Goal: Task Accomplishment & Management: Complete application form

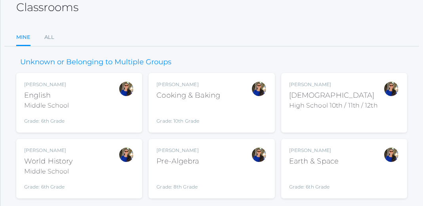
scroll to position [51, 0]
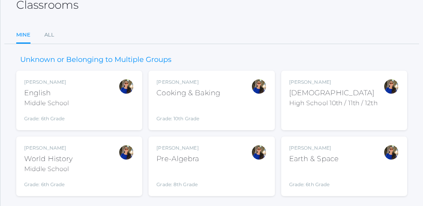
click at [308, 98] on div "High School 10th / 11th / 12th" at bounding box center [333, 103] width 89 height 10
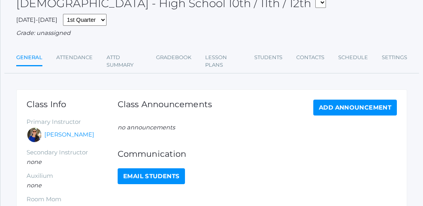
scroll to position [54, 0]
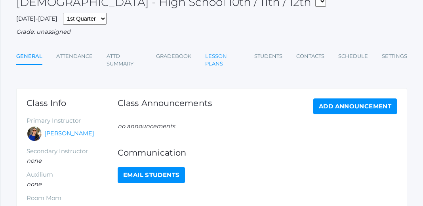
click at [216, 59] on link "Lesson Plans" at bounding box center [222, 59] width 35 height 23
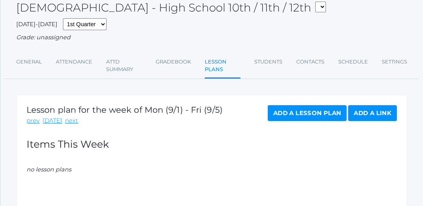
scroll to position [60, 0]
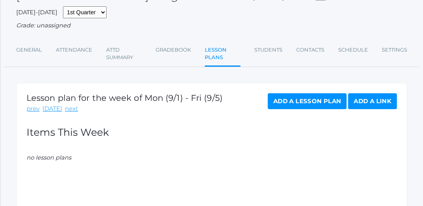
click at [310, 103] on link "Add a Lesson Plan" at bounding box center [307, 101] width 79 height 16
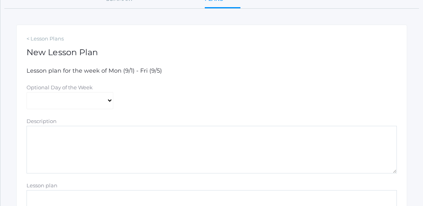
scroll to position [120, 0]
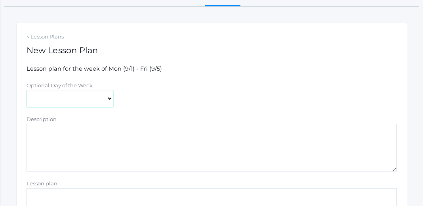
click at [109, 99] on select "[DATE] [DATE] [DATE] [DATE] [DATE]" at bounding box center [70, 98] width 87 height 17
select select "2025-09-02"
click at [27, 90] on select "[DATE] [DATE] [DATE] [DATE] [DATE]" at bounding box center [70, 98] width 87 height 17
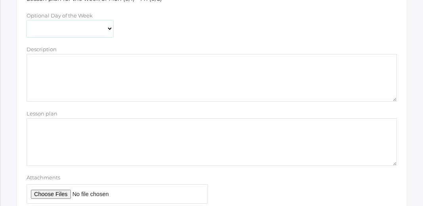
scroll to position [195, 0]
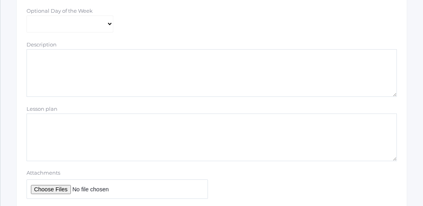
click at [30, 121] on textarea "Lesson plan" at bounding box center [212, 137] width 371 height 48
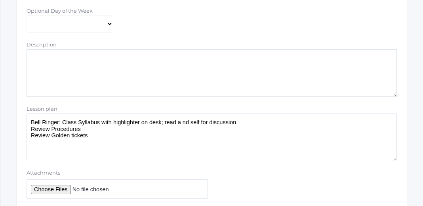
click at [71, 135] on textarea "Bell Ringer: Class Syllabus with highlighter on desk; read a nd self for discus…" at bounding box center [212, 137] width 371 height 48
click at [87, 135] on textarea "Bell Ringer: Class Syllabus with highlighter on desk; read a nd self for discus…" at bounding box center [212, 137] width 371 height 48
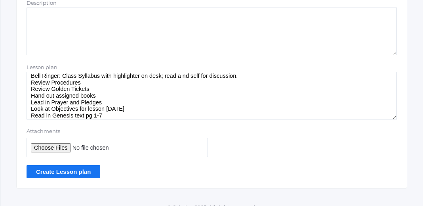
scroll to position [238, 0]
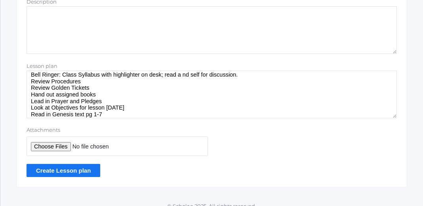
type textarea "Bell Ringer: Class Syllabus with highlighter on desk; read a nd self for discus…"
click at [67, 169] on input "Create Lesson plan" at bounding box center [64, 170] width 74 height 13
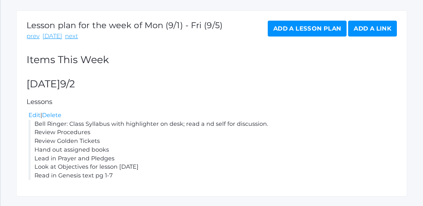
scroll to position [154, 0]
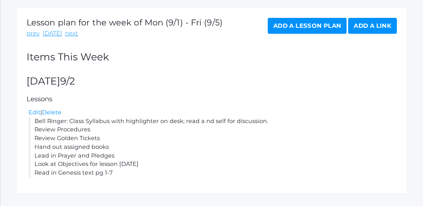
click at [314, 24] on link "Add a Lesson Plan" at bounding box center [307, 26] width 79 height 16
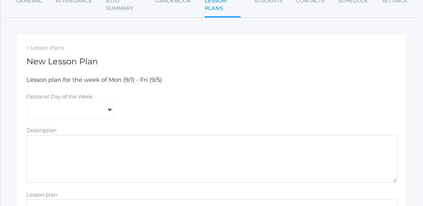
scroll to position [122, 0]
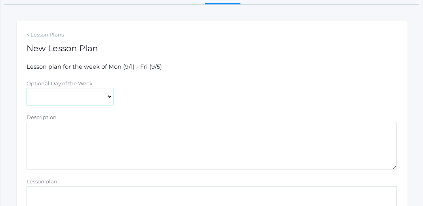
click at [109, 96] on select "[DATE] [DATE] [DATE] [DATE] [DATE]" at bounding box center [70, 96] width 87 height 17
select select "2025-09-03"
click at [27, 88] on select "[DATE] [DATE] [DATE] [DATE] [DATE]" at bounding box center [70, 96] width 87 height 17
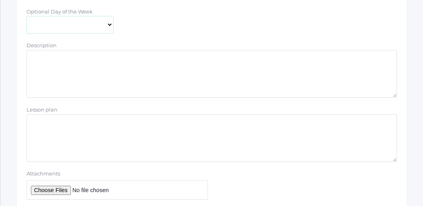
scroll to position [197, 0]
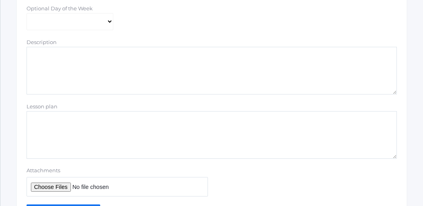
click at [217, 132] on textarea "Lesson plan" at bounding box center [212, 135] width 371 height 48
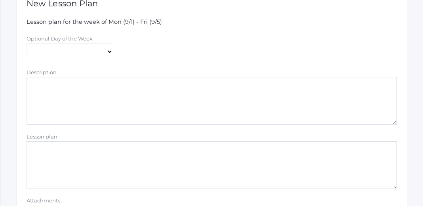
click at [46, 160] on textarea "Lesson plan" at bounding box center [212, 165] width 371 height 48
click at [30, 156] on textarea "Prayer and pledges. Objectives read out load." at bounding box center [212, 165] width 371 height 48
click at [94, 164] on textarea "Prayer and pledges. Bell Ringer: Objectives read out load." at bounding box center [212, 165] width 371 height 48
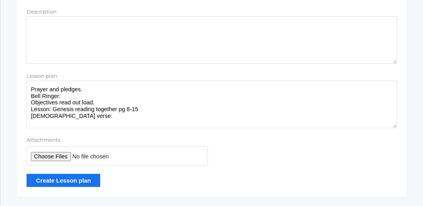
scroll to position [247, 0]
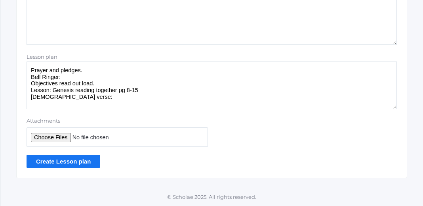
type textarea "Prayer and pledges. Bell Ringer: Objectives read out load. Lesson: Genesis read…"
click at [50, 162] on input "Create Lesson plan" at bounding box center [64, 161] width 74 height 13
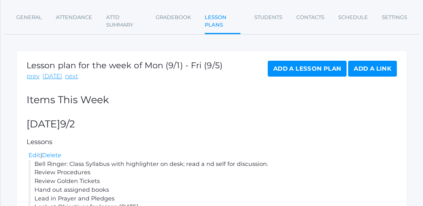
scroll to position [113, 0]
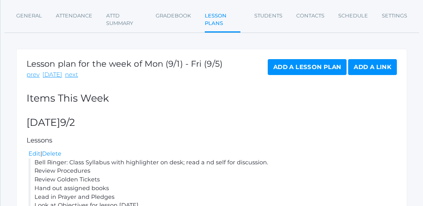
click at [314, 65] on link "Add a Lesson Plan" at bounding box center [307, 67] width 79 height 16
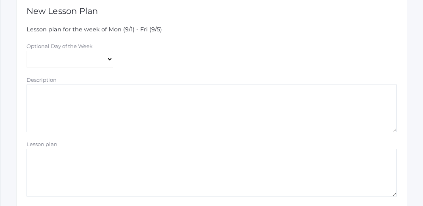
scroll to position [171, 0]
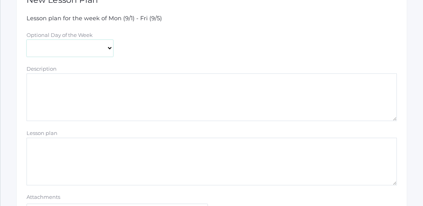
click at [109, 50] on select "Monday Tuesday Wednesday Thursday Friday" at bounding box center [70, 48] width 87 height 17
select select "2025-09-04"
click at [27, 40] on select "Monday Tuesday Wednesday Thursday Friday" at bounding box center [70, 48] width 87 height 17
click at [35, 148] on textarea "Lesson plan" at bounding box center [212, 162] width 371 height 48
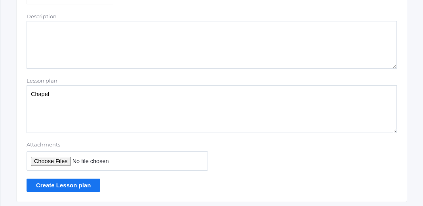
scroll to position [227, 0]
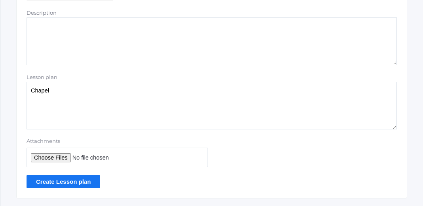
type textarea "Chapel"
click at [74, 182] on input "Create Lesson plan" at bounding box center [64, 181] width 74 height 13
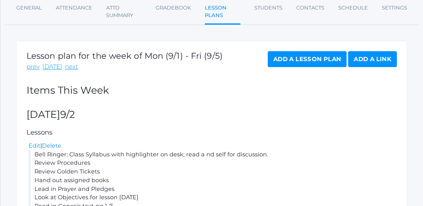
scroll to position [114, 0]
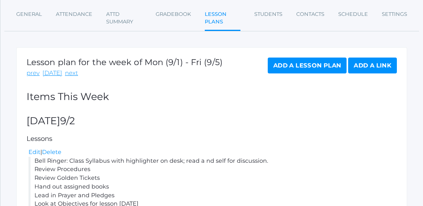
click at [288, 61] on link "Add a Lesson Plan" at bounding box center [307, 65] width 79 height 16
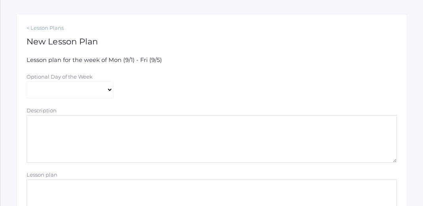
scroll to position [128, 0]
click at [109, 90] on select "[DATE] [DATE] [DATE] [DATE] [DATE]" at bounding box center [70, 90] width 87 height 17
select select "2025-09-05"
click at [27, 82] on select "[DATE] [DATE] [DATE] [DATE] [DATE]" at bounding box center [70, 90] width 87 height 17
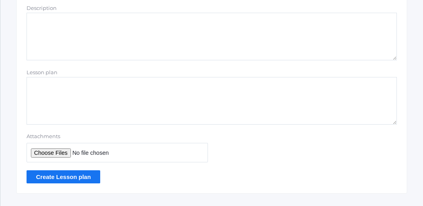
scroll to position [235, 0]
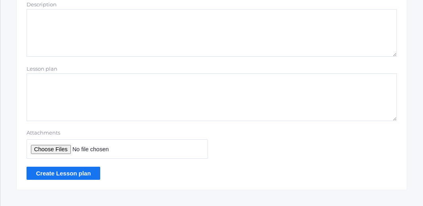
click at [31, 82] on textarea "Lesson plan" at bounding box center [212, 97] width 371 height 48
click at [35, 82] on textarea "Dicussion Groups" at bounding box center [212, 97] width 371 height 48
click at [78, 82] on textarea "Discussion Groups" at bounding box center [212, 97] width 371 height 48
click at [40, 88] on textarea "Discussion Groups: See Selfishness" at bounding box center [212, 97] width 371 height 48
type textarea "Discussion Groups: Selfishness"
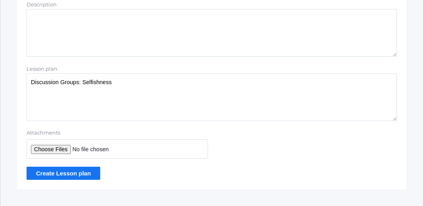
click at [43, 171] on input "Create Lesson plan" at bounding box center [64, 172] width 74 height 13
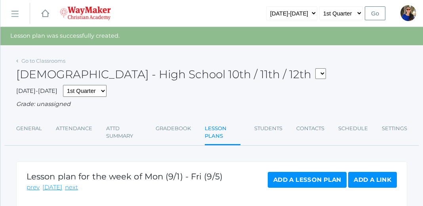
click at [16, 11] on rect at bounding box center [14, 14] width 13 height 13
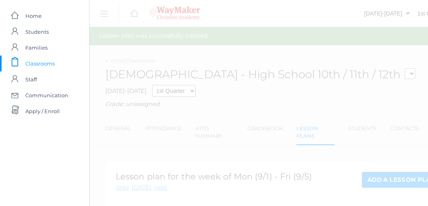
click at [44, 59] on span "Classrooms" at bounding box center [39, 63] width 29 height 16
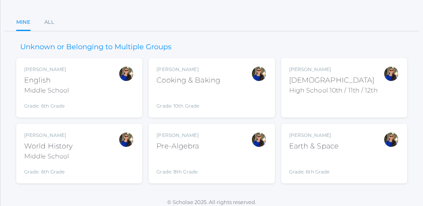
scroll to position [63, 0]
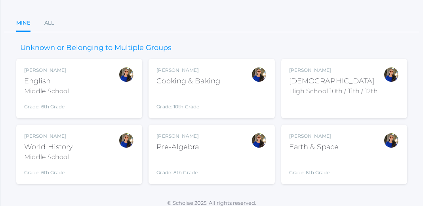
click at [59, 92] on div "Middle School" at bounding box center [46, 91] width 45 height 10
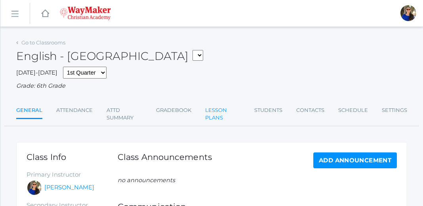
click at [212, 114] on link "Lesson Plans" at bounding box center [222, 113] width 35 height 23
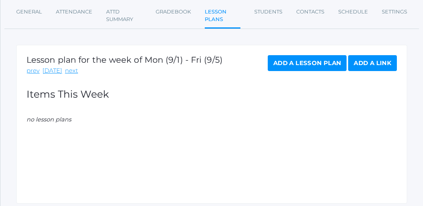
scroll to position [118, 0]
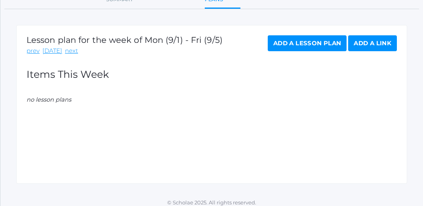
click at [318, 40] on link "Add a Lesson Plan" at bounding box center [307, 43] width 79 height 16
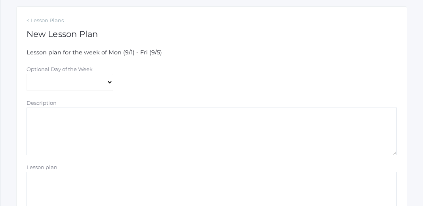
scroll to position [147, 0]
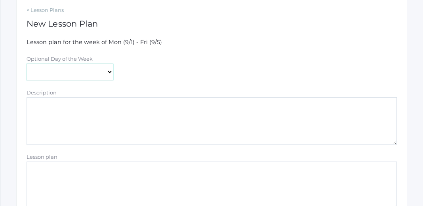
click at [109, 73] on select "Monday Tuesday Wednesday Thursday Friday" at bounding box center [70, 71] width 87 height 17
select select "2025-09-02"
click at [27, 63] on select "Monday Tuesday Wednesday Thursday Friday" at bounding box center [70, 71] width 87 height 17
click at [39, 105] on textarea "Description" at bounding box center [212, 121] width 371 height 48
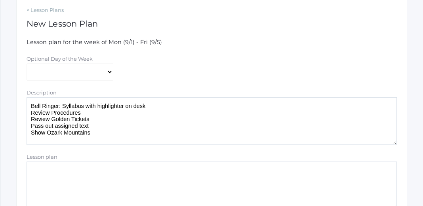
click at [44, 132] on textarea "Bell Ringer: Syllabus with highlighter on desk Review Procedures Review Golden …" at bounding box center [212, 121] width 371 height 48
click at [94, 135] on textarea "Bell Ringer: Syllabus with highlighter on desk Review Procedures Review Golden …" at bounding box center [212, 121] width 371 height 48
click at [95, 139] on textarea "Bell Ringer: Syllabus with highlighter on desk Review Procedures Review Golden …" at bounding box center [212, 121] width 371 height 48
click at [106, 140] on textarea "Bell Ringer: Syllabus with highlighter on desk Review Procedures Review Golden …" at bounding box center [212, 121] width 371 height 48
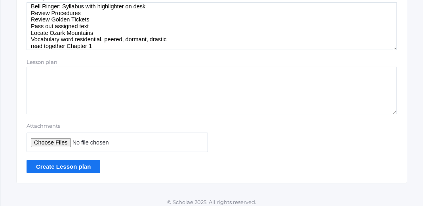
scroll to position [247, 0]
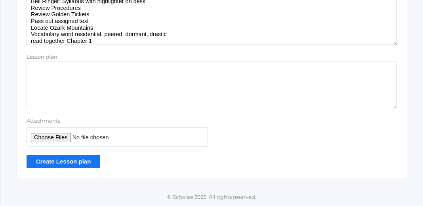
type textarea "Bell Ringer: Syllabus with highlighter on desk Review Procedures Review Golden …"
click at [70, 161] on input "Create Lesson plan" at bounding box center [64, 161] width 74 height 13
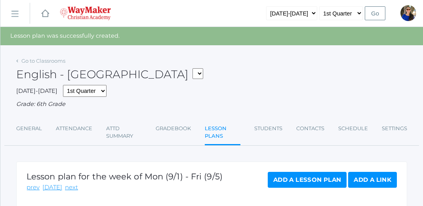
click at [315, 180] on link "Add a Lesson Plan" at bounding box center [307, 180] width 79 height 16
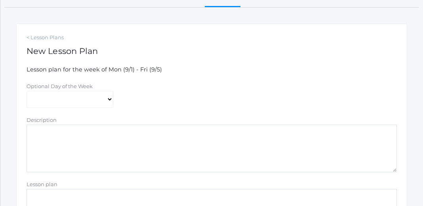
scroll to position [124, 0]
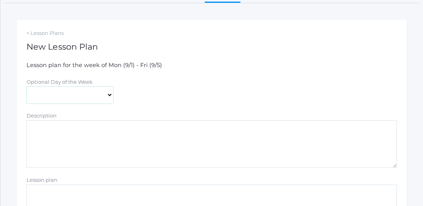
click at [110, 94] on select "Monday Tuesday Wednesday Thursday Friday" at bounding box center [70, 94] width 87 height 17
select select "2025-09-03"
click at [27, 86] on select "Monday Tuesday Wednesday Thursday Friday" at bounding box center [70, 94] width 87 height 17
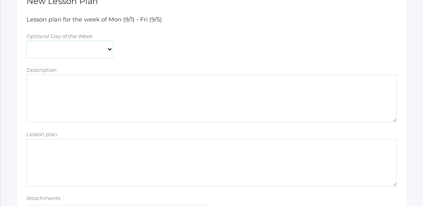
scroll to position [194, 0]
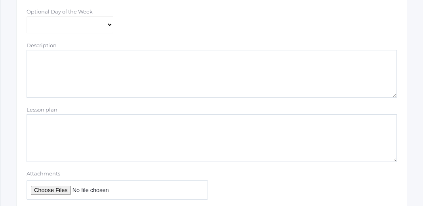
click at [27, 124] on textarea "Lesson plan" at bounding box center [212, 138] width 371 height 48
click at [48, 136] on textarea "Prayer Objective: Vocab:Chapter 2" at bounding box center [212, 138] width 371 height 48
click at [75, 136] on textarea "Prayer Objective: Vocab: Chapter 2" at bounding box center [212, 138] width 371 height 48
click at [64, 133] on textarea "Prayer Objective: Vocab: Chapter 2" at bounding box center [212, 138] width 371 height 48
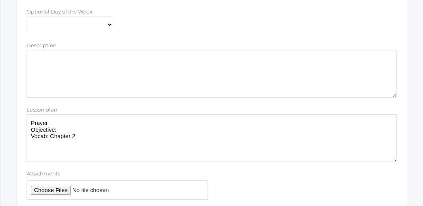
click at [77, 136] on textarea "Prayer Objective: Vocab: Chapter 2" at bounding box center [212, 138] width 371 height 48
click at [103, 136] on textarea "Prayer Objective: Vocab: Chapter 2 fared, sparsley, aromatic, commotion" at bounding box center [212, 138] width 371 height 48
click at [111, 136] on textarea "Prayer Objective: Vocab: Chapter 2 fared, sparseley, aromatic, commotion" at bounding box center [212, 138] width 371 height 48
click at [171, 136] on textarea "Prayer Objective: Vocab: Chapter 2 fared, sparsely, aromatic, commotion" at bounding box center [212, 138] width 371 height 48
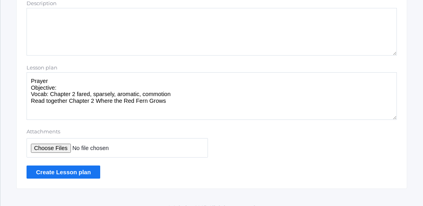
scroll to position [238, 0]
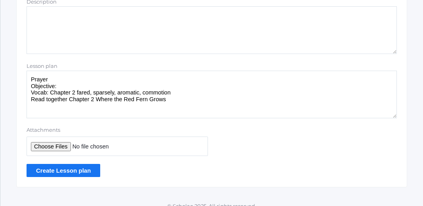
type textarea "Prayer Objective: Vocab: Chapter 2 fared, sparsely, aromatic, commotion Read to…"
click at [69, 169] on input "Create Lesson plan" at bounding box center [64, 170] width 74 height 13
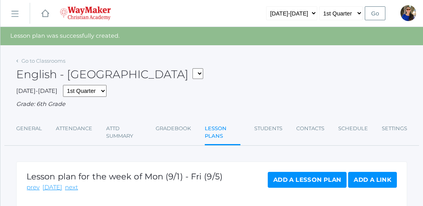
click at [13, 12] on rect at bounding box center [14, 14] width 13 height 13
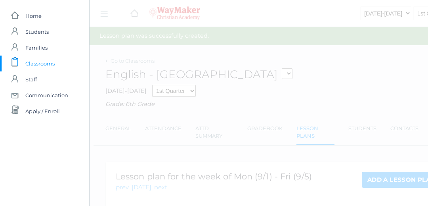
click at [43, 63] on span "Classrooms" at bounding box center [39, 63] width 29 height 16
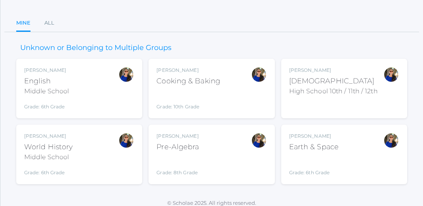
scroll to position [69, 0]
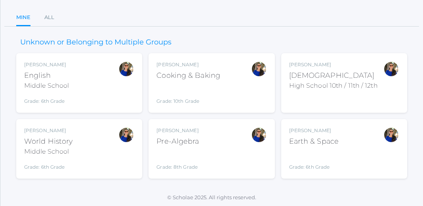
click at [68, 147] on div "Middle School" at bounding box center [48, 152] width 48 height 10
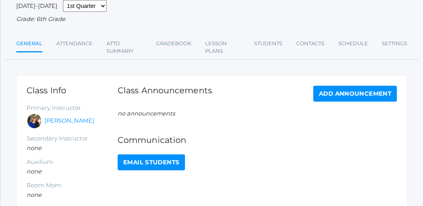
scroll to position [72, 0]
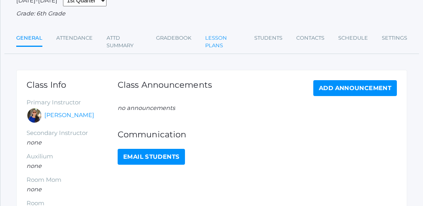
click at [214, 41] on link "Lesson Plans" at bounding box center [222, 41] width 35 height 23
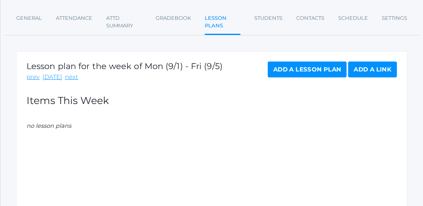
scroll to position [95, 0]
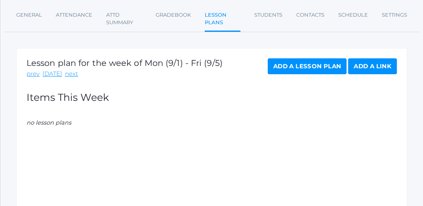
click at [309, 66] on link "Add a Lesson Plan" at bounding box center [307, 66] width 79 height 16
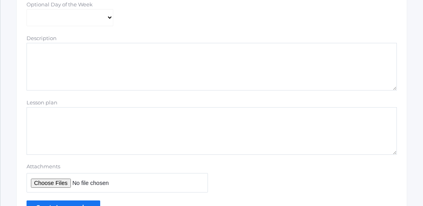
scroll to position [212, 0]
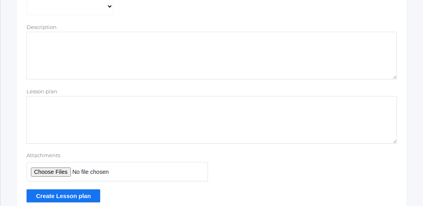
click at [30, 106] on textarea "Lesson plan" at bounding box center [212, 120] width 371 height 48
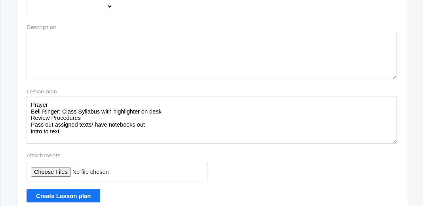
click at [32, 131] on textarea "Prayer Bell Ringer: Class Syllabus with highlighter on desk Review Procedures P…" at bounding box center [212, 120] width 371 height 48
click at [63, 132] on textarea "Prayer Bell Ringer: Class Syllabus with highlighter on desk Review Procedures P…" at bounding box center [212, 120] width 371 height 48
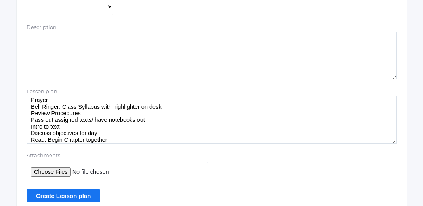
type textarea "Prayer Bell Ringer: Class Syllabus with highlighter on desk Review Procedures P…"
click at [59, 195] on input "Create Lesson plan" at bounding box center [64, 195] width 74 height 13
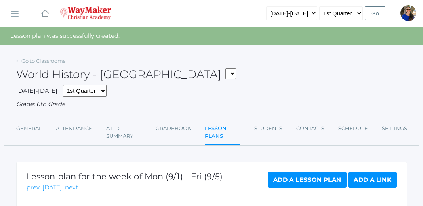
click at [13, 11] on rect at bounding box center [14, 14] width 13 height 13
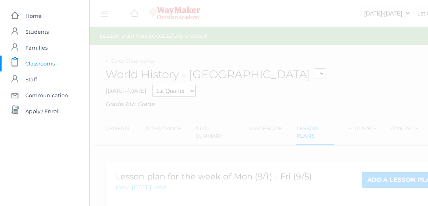
click at [46, 62] on span "Classrooms" at bounding box center [39, 63] width 29 height 16
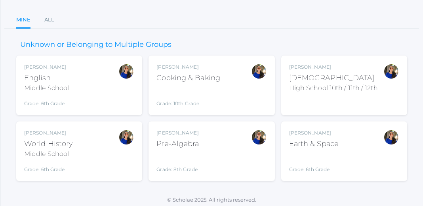
scroll to position [69, 0]
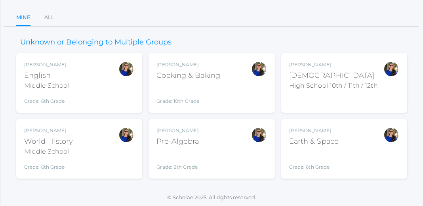
click at [231, 147] on div "Stephanie Todhunter Pre-Algebra Grade: 8th Grade PREALG" at bounding box center [212, 149] width 110 height 44
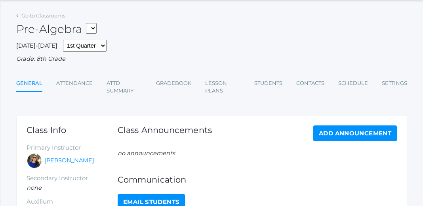
scroll to position [19, 0]
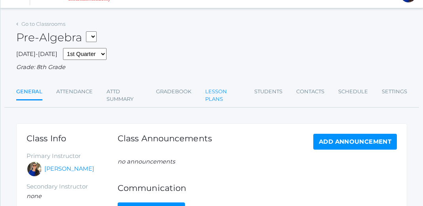
click at [216, 96] on link "Lesson Plans" at bounding box center [222, 95] width 35 height 23
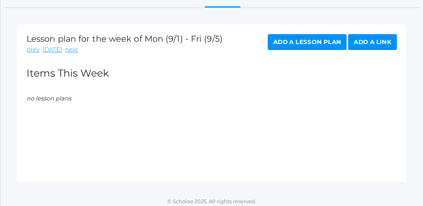
scroll to position [124, 0]
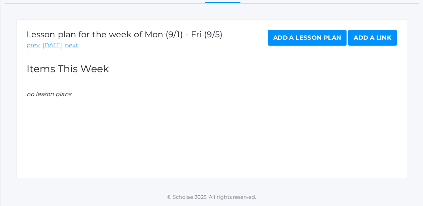
click at [304, 37] on link "Add a Lesson Plan" at bounding box center [307, 38] width 79 height 16
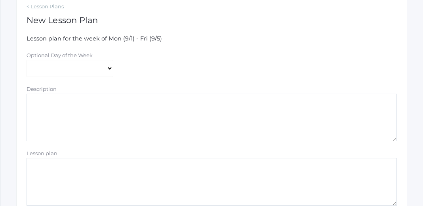
scroll to position [155, 0]
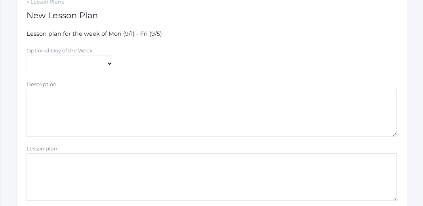
click at [41, 103] on textarea "Description" at bounding box center [212, 113] width 371 height 48
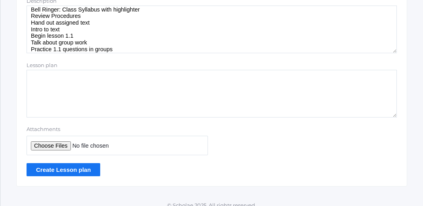
scroll to position [240, 0]
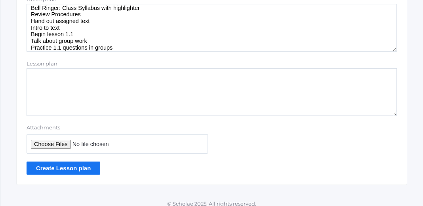
type textarea "Prayer Bell Ringer: Class Syllabus with highlighter Review Procedures Hand out …"
click at [68, 167] on input "Create Lesson plan" at bounding box center [64, 167] width 74 height 13
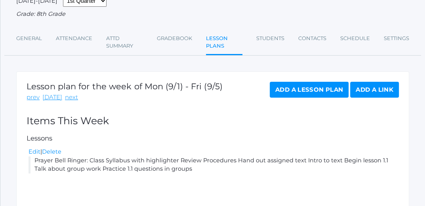
scroll to position [84, 0]
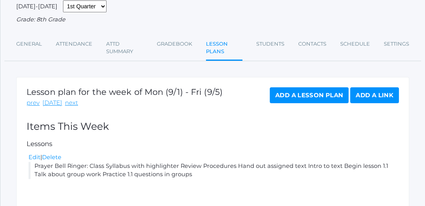
click at [316, 96] on link "Add a Lesson Plan" at bounding box center [309, 95] width 79 height 16
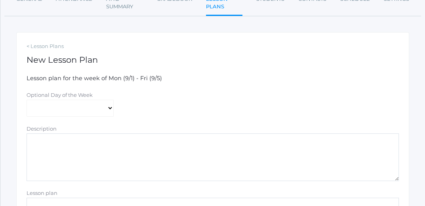
scroll to position [113, 0]
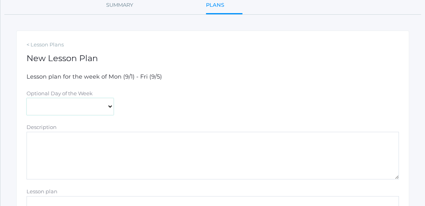
click at [109, 107] on select "Monday Tuesday Wednesday Thursday Friday" at bounding box center [70, 106] width 87 height 17
select select "2025-09-03"
click at [27, 98] on select "Monday Tuesday Wednesday Thursday Friday" at bounding box center [70, 106] width 87 height 17
click at [33, 139] on textarea "Description" at bounding box center [213, 156] width 373 height 48
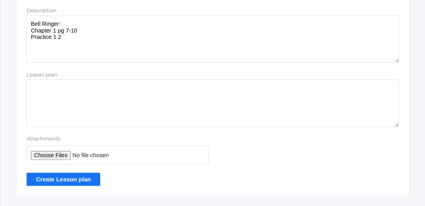
scroll to position [235, 0]
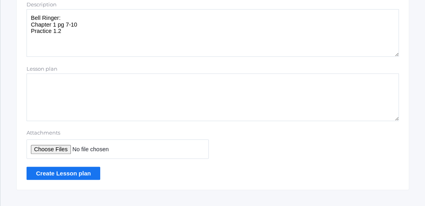
type textarea "Bell Ringer: Chapter 1 pg 7-10 Practice 1.2"
click at [79, 171] on input "Create Lesson plan" at bounding box center [64, 172] width 74 height 13
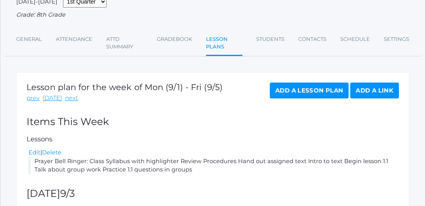
scroll to position [90, 0]
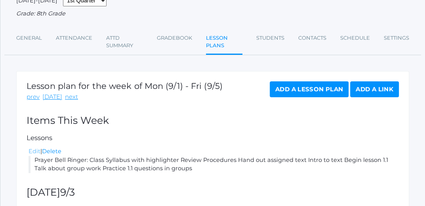
click at [31, 150] on link "Edit" at bounding box center [35, 150] width 12 height 7
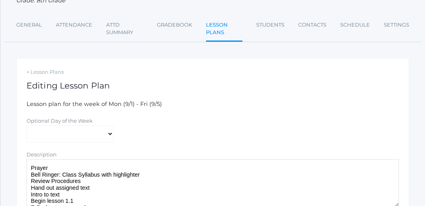
scroll to position [92, 0]
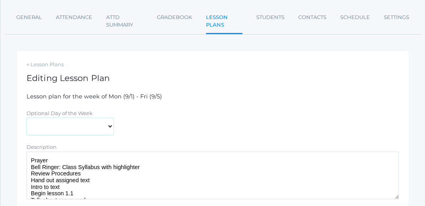
click at [109, 126] on select "[DATE] [DATE] [DATE] [DATE] [DATE]" at bounding box center [70, 126] width 87 height 17
select select "2025-09-02"
click at [27, 118] on select "[DATE] [DATE] [DATE] [DATE] [DATE]" at bounding box center [70, 126] width 87 height 17
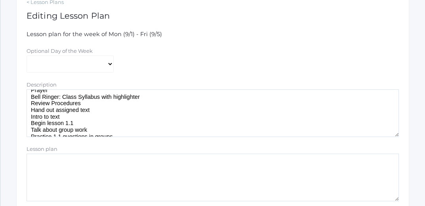
scroll to position [15, 0]
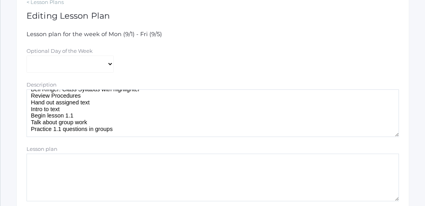
drag, startPoint x: 30, startPoint y: 99, endPoint x: 119, endPoint y: 132, distance: 95.7
click at [119, 132] on textarea "Prayer Bell Ringer: Class Syllabus with highlighter Review Procedures Hand out …" at bounding box center [213, 113] width 373 height 48
click at [33, 163] on textarea "Lesson plan" at bounding box center [213, 177] width 373 height 48
paste textarea "Prayer Bell Ringer: Class Syllabus with highlighter Review Procedures Hand out …"
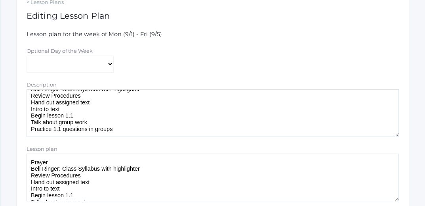
scroll to position [11, 0]
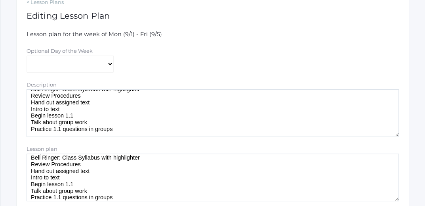
type textarea "Prayer Bell Ringer: Class Syllabus with highlighter Review Procedures Hand out …"
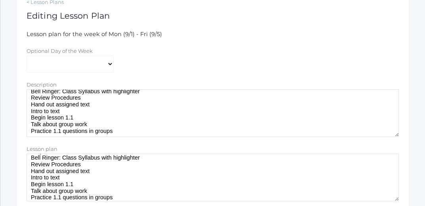
scroll to position [15, 0]
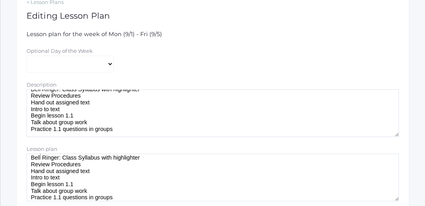
drag, startPoint x: 31, startPoint y: 98, endPoint x: 141, endPoint y: 136, distance: 116.3
click at [141, 136] on textarea "Prayer Bell Ringer: Class Syllabus with highlighter Review Procedures Hand out …" at bounding box center [213, 113] width 373 height 48
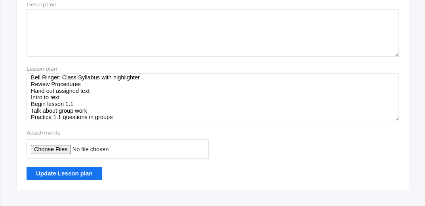
scroll to position [247, 0]
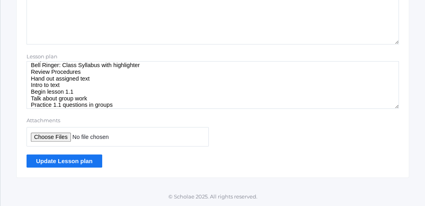
click at [59, 158] on input "Update Lesson plan" at bounding box center [65, 160] width 76 height 13
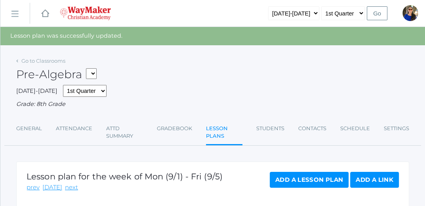
click at [15, 11] on rect at bounding box center [14, 14] width 13 height 13
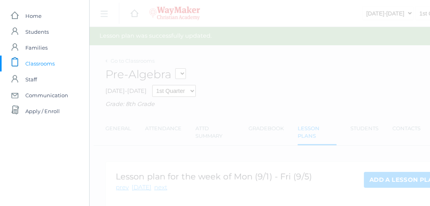
click at [39, 62] on span "Classrooms" at bounding box center [39, 63] width 29 height 16
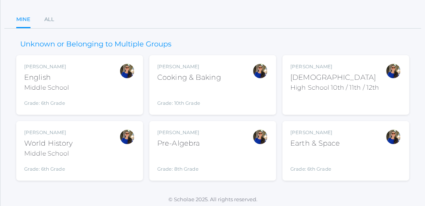
scroll to position [69, 0]
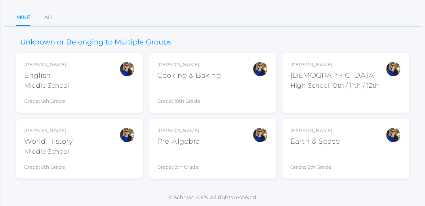
click at [317, 152] on div "Grade: 6th Grade" at bounding box center [315, 160] width 50 height 21
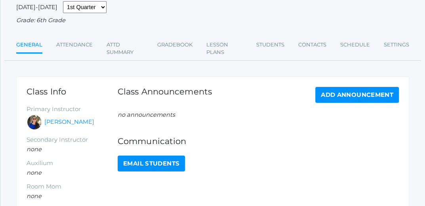
scroll to position [69, 0]
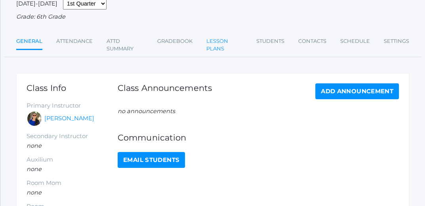
click at [220, 44] on link "Lesson Plans" at bounding box center [224, 44] width 36 height 23
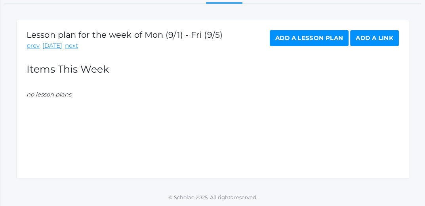
scroll to position [124, 0]
click at [311, 38] on link "Add a Lesson Plan" at bounding box center [309, 38] width 79 height 16
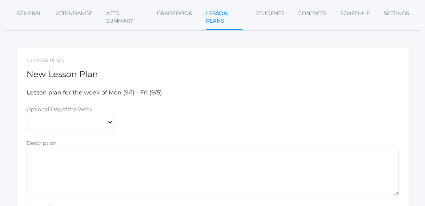
scroll to position [100, 0]
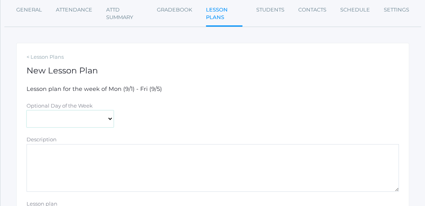
click at [109, 120] on select "[DATE] [DATE] [DATE] [DATE] [DATE]" at bounding box center [70, 118] width 87 height 17
select select "2025-09-02"
click at [27, 110] on select "[DATE] [DATE] [DATE] [DATE] [DATE]" at bounding box center [70, 118] width 87 height 17
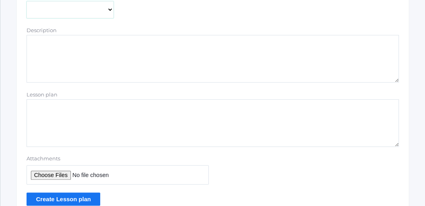
scroll to position [210, 0]
click at [32, 108] on textarea "Lesson plan" at bounding box center [213, 123] width 373 height 48
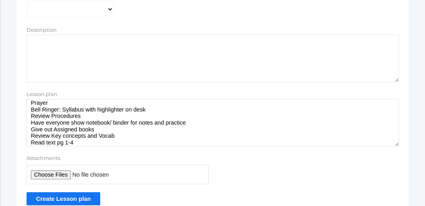
scroll to position [11, 0]
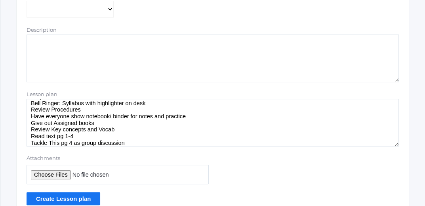
type textarea "Prayer Bell Ringer: Syllabus with highlighter on desk Review Procedures Have ev…"
click at [82, 194] on input "Create Lesson plan" at bounding box center [64, 198] width 74 height 13
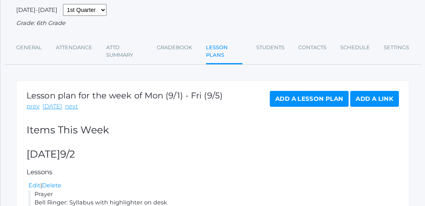
scroll to position [71, 0]
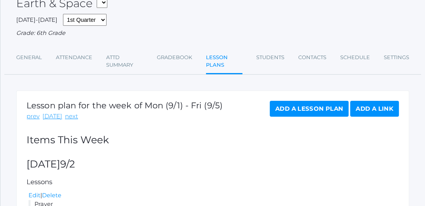
click at [314, 105] on link "Add a Lesson Plan" at bounding box center [309, 109] width 79 height 16
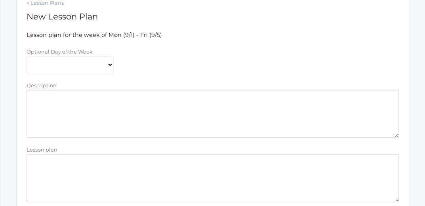
scroll to position [162, 0]
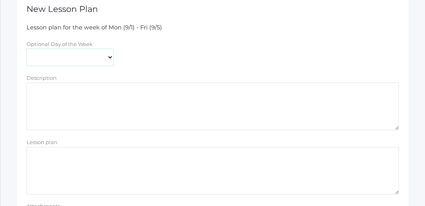
click at [110, 56] on select "Monday Tuesday Wednesday Thursday Friday" at bounding box center [70, 57] width 87 height 17
select select "2025-09-03"
click at [27, 49] on select "[DATE] [DATE] [DATE] [DATE] [DATE]" at bounding box center [70, 57] width 87 height 17
click at [34, 159] on textarea "Lesson plan" at bounding box center [213, 171] width 373 height 48
click at [31, 155] on textarea "Bell ringer" at bounding box center [213, 171] width 373 height 48
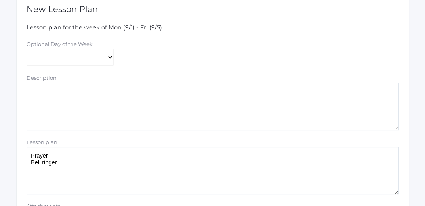
click at [57, 162] on textarea "Prayer Bell ringer" at bounding box center [213, 171] width 373 height 48
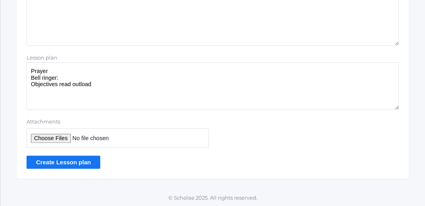
scroll to position [247, 0]
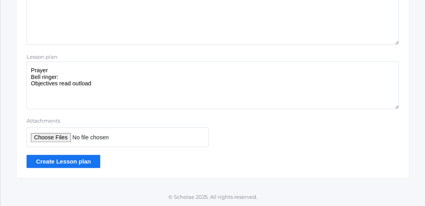
type textarea "Prayer Bell ringer: Objectives read outload"
click at [65, 158] on input "Create Lesson plan" at bounding box center [64, 161] width 74 height 13
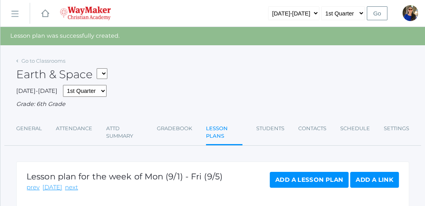
click at [15, 11] on rect at bounding box center [14, 14] width 13 height 13
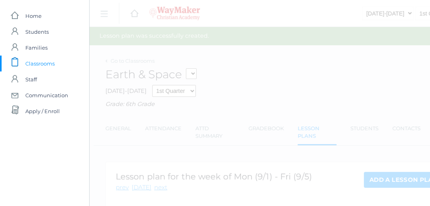
click at [32, 61] on span "Classrooms" at bounding box center [39, 63] width 29 height 16
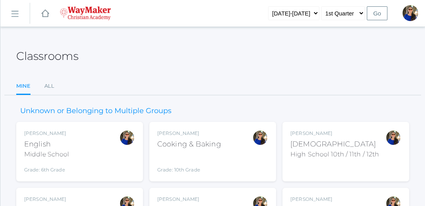
click at [184, 146] on div "Cooking & Baking" at bounding box center [189, 144] width 64 height 11
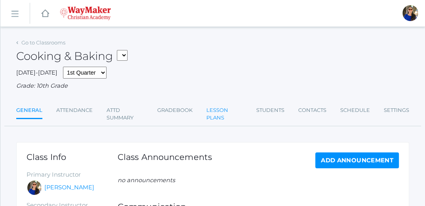
click at [221, 111] on link "Lesson Plans" at bounding box center [224, 113] width 36 height 23
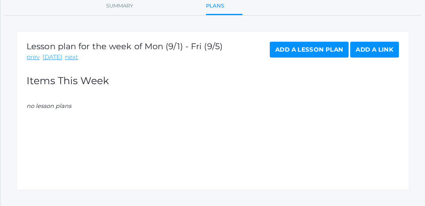
scroll to position [124, 0]
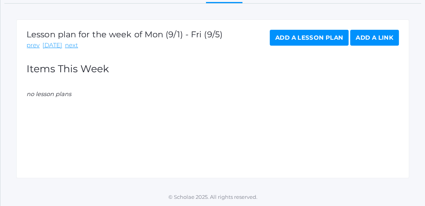
click at [315, 36] on link "Add a Lesson Plan" at bounding box center [309, 38] width 79 height 16
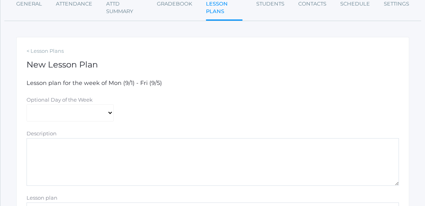
scroll to position [119, 0]
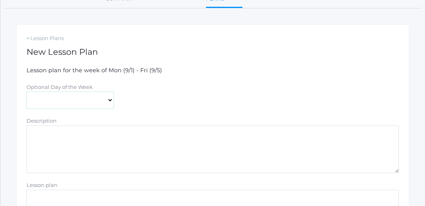
click at [108, 99] on select "[DATE] [DATE] [DATE] [DATE] [DATE]" at bounding box center [70, 100] width 87 height 17
select select "[DATE]"
click at [27, 92] on select "[DATE] [DATE] [DATE] [DATE] [DATE]" at bounding box center [70, 100] width 87 height 17
drag, startPoint x: 72, startPoint y: 191, endPoint x: 435, endPoint y: 190, distance: 363.4
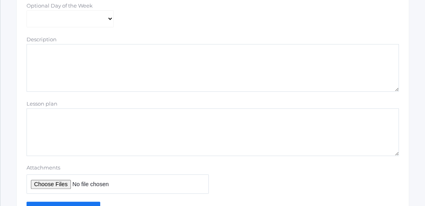
scroll to position [203, 0]
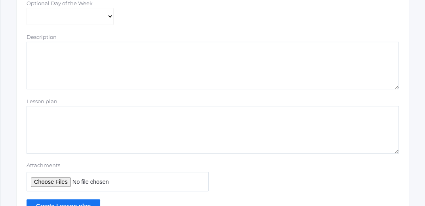
click at [29, 116] on textarea "Lesson plan" at bounding box center [213, 130] width 373 height 48
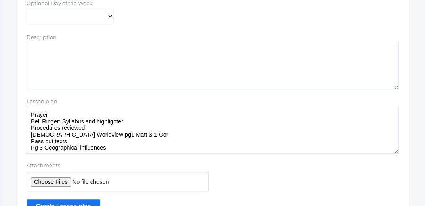
scroll to position [5, 0]
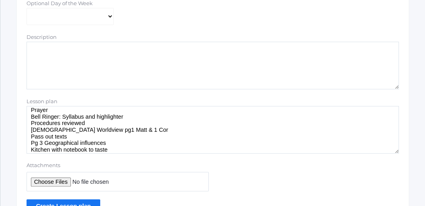
click at [67, 135] on textarea "Prayer Bell Ringer: Syllabus and highlighter Procedures reviewed Biblical World…" at bounding box center [213, 130] width 373 height 48
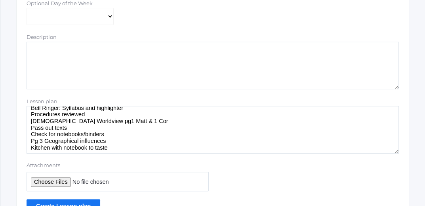
scroll to position [15, 0]
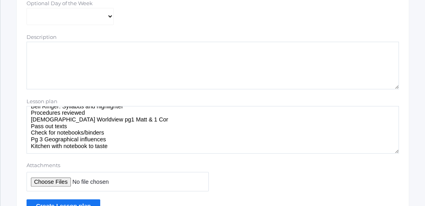
click at [111, 146] on textarea "Prayer Bell Ringer: Syllabus and highlighter Procedures reviewed Biblical World…" at bounding box center [213, 130] width 373 height 48
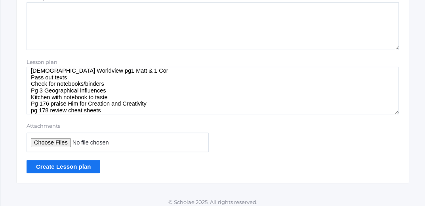
scroll to position [243, 0]
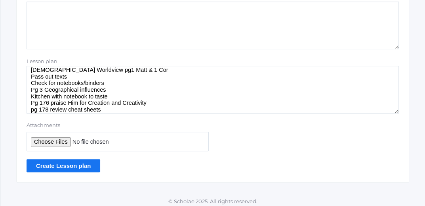
type textarea "Prayer Bell Ringer: Syllabus and highlighter Procedures reviewed Biblical World…"
click at [65, 162] on input "Create Lesson plan" at bounding box center [64, 165] width 74 height 13
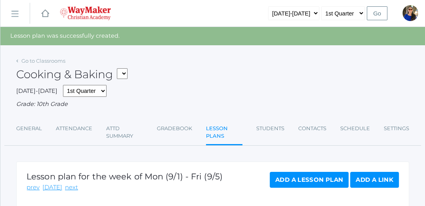
click at [303, 175] on link "Add a Lesson Plan" at bounding box center [309, 180] width 79 height 16
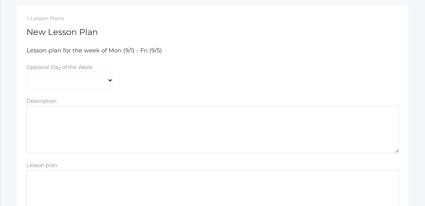
scroll to position [143, 0]
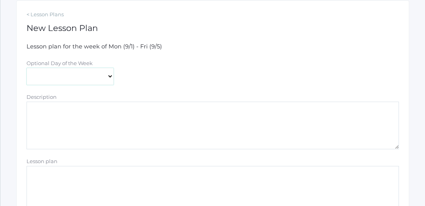
click at [109, 75] on select "Monday Tuesday Wednesday Thursday Friday" at bounding box center [70, 76] width 87 height 17
select select "2025-09-03"
click at [27, 68] on select "[DATE] [DATE] [DATE] [DATE] [DATE]" at bounding box center [70, 76] width 87 height 17
click at [46, 172] on textarea "Lesson plan" at bounding box center [213, 190] width 373 height 48
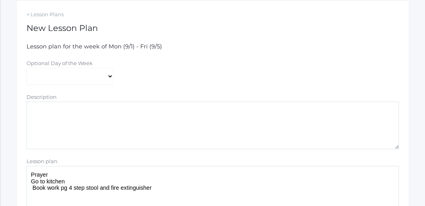
click at [33, 188] on textarea "Prayer Go to kitchen Book work pg 4 step stool and fire extinguisher" at bounding box center [213, 190] width 373 height 48
click at [151, 189] on textarea "Prayer Go to kitchen Book work pg 4 step stool and fire extinguisher" at bounding box center [213, 190] width 373 height 48
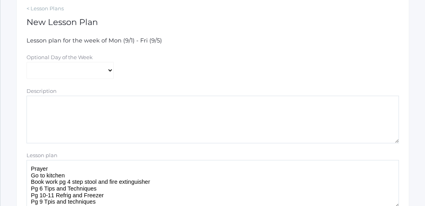
click at [67, 201] on textarea "Prayer Go to kitchen Book work pg 4 step stool and fire extinguisher Pg 6 Tips …" at bounding box center [213, 184] width 373 height 48
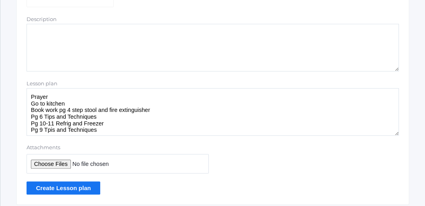
scroll to position [221, 0]
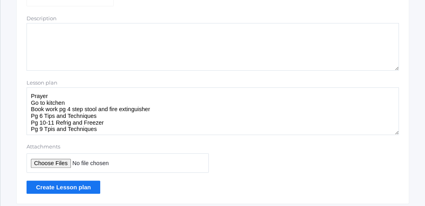
click at [50, 129] on textarea "Prayer Go to kitchen Book work pg 4 step stool and fire extinguisher Pg 6 Tips …" at bounding box center [213, 111] width 373 height 48
click at [96, 129] on textarea "Prayer Go to kitchen Book work pg 4 step stool and fire extinguisher Pg 6 Tips …" at bounding box center [213, 111] width 373 height 48
type textarea "Prayer Go to kitchen Book work pg 4 step stool and fire extinguisher Pg 6 Tips …"
click at [44, 185] on input "Create Lesson plan" at bounding box center [64, 186] width 74 height 13
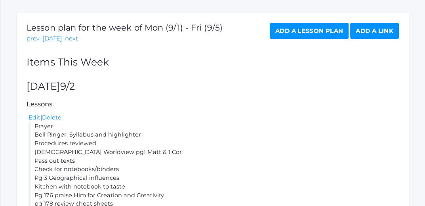
scroll to position [164, 0]
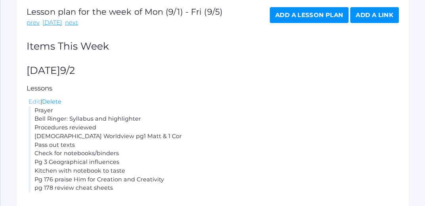
click at [32, 101] on link "Edit" at bounding box center [35, 101] width 12 height 7
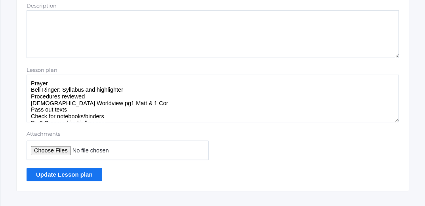
scroll to position [247, 0]
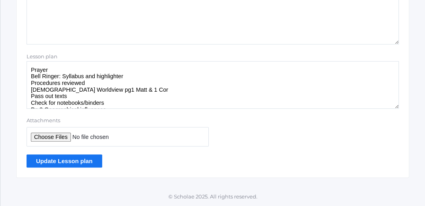
click at [71, 157] on input "Update Lesson plan" at bounding box center [65, 160] width 76 height 13
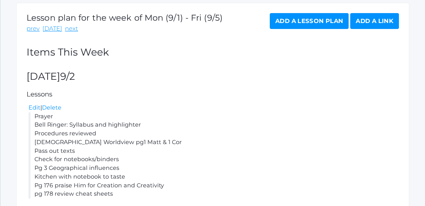
scroll to position [146, 0]
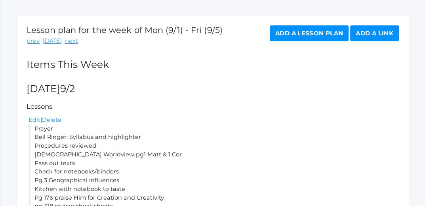
click at [316, 36] on link "Add a Lesson Plan" at bounding box center [309, 33] width 79 height 16
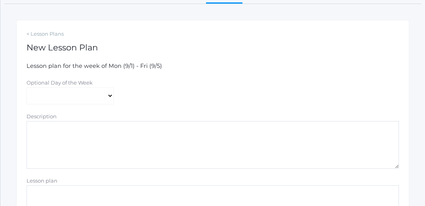
scroll to position [128, 0]
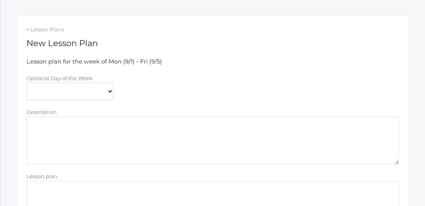
click at [109, 91] on select "Monday Tuesday Wednesday Thursday Friday" at bounding box center [70, 91] width 87 height 17
select select "2025-09-04"
click at [27, 83] on select "Monday Tuesday Wednesday Thursday Friday" at bounding box center [70, 91] width 87 height 17
click at [44, 185] on textarea "Lesson plan" at bounding box center [213, 205] width 373 height 48
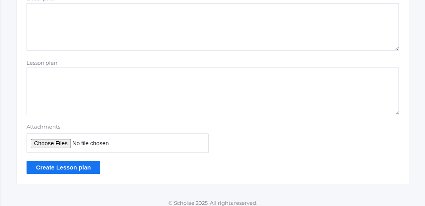
scroll to position [242, 0]
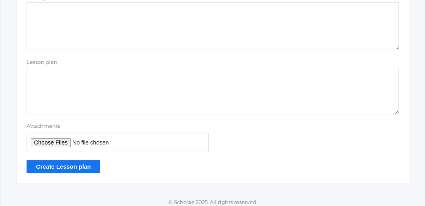
click at [35, 74] on textarea "Lesson plan" at bounding box center [213, 91] width 373 height 48
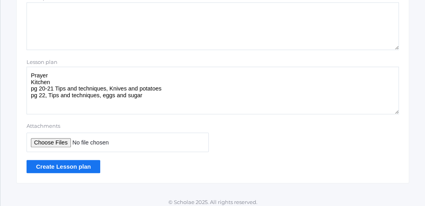
type textarea "Prayer Kitchen pg 20-21 Tips and techniques, Knives and potatoes pg 22, Tips an…"
click at [74, 165] on input "Create Lesson plan" at bounding box center [64, 166] width 74 height 13
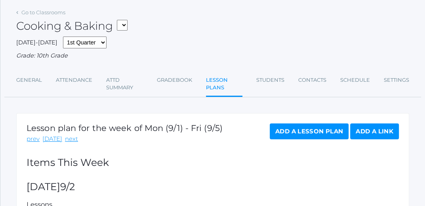
scroll to position [90, 0]
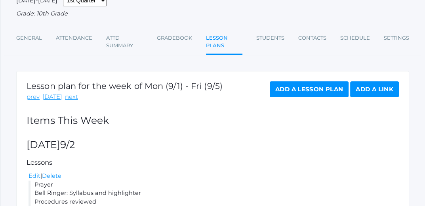
click at [301, 87] on link "Add a Lesson Plan" at bounding box center [309, 89] width 79 height 16
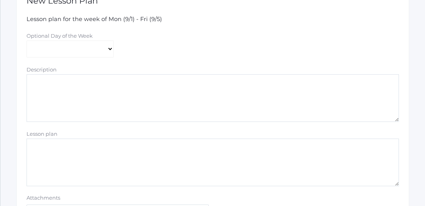
scroll to position [179, 0]
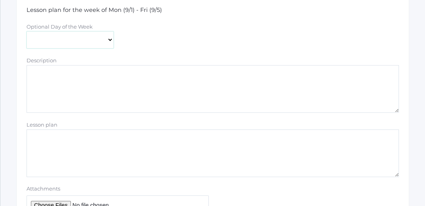
click at [108, 39] on select "Monday Tuesday Wednesday Thursday Friday" at bounding box center [70, 39] width 87 height 17
select select "2025-09-05"
click at [27, 31] on select "Monday Tuesday Wednesday Thursday Friday" at bounding box center [70, 39] width 87 height 17
click at [37, 135] on textarea "Lesson plan" at bounding box center [213, 153] width 373 height 48
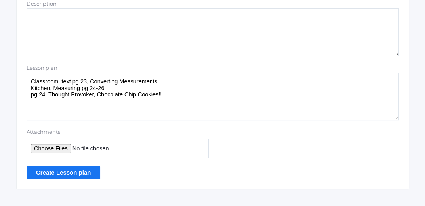
scroll to position [247, 0]
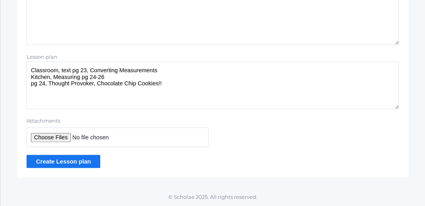
type textarea "Classroom, text pg 23, Converting Measurements Kitchen, Measuring pg 24-26 pg 2…"
click at [59, 158] on input "Create Lesson plan" at bounding box center [64, 161] width 74 height 13
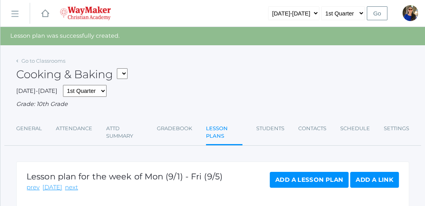
click at [11, 13] on rect at bounding box center [14, 14] width 13 height 13
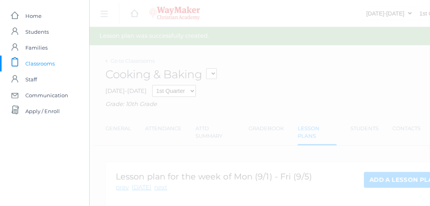
click at [32, 66] on span "Classrooms" at bounding box center [39, 63] width 29 height 16
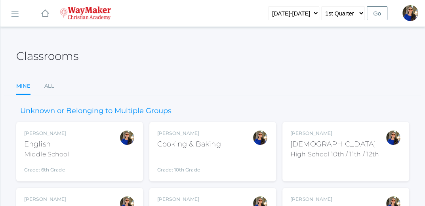
click at [300, 156] on div "High School 10th / 11th / 12th" at bounding box center [334, 154] width 89 height 10
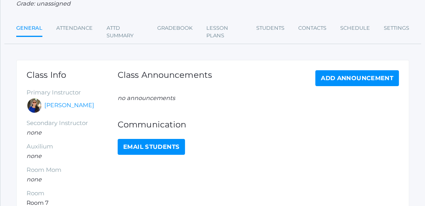
scroll to position [86, 0]
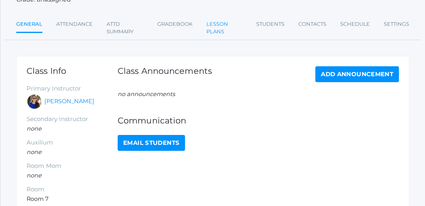
click at [213, 28] on link "Lesson Plans" at bounding box center [224, 27] width 36 height 23
